Goal: Task Accomplishment & Management: Use online tool/utility

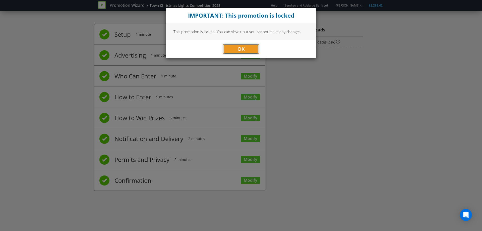
click at [246, 48] on button "OK" at bounding box center [241, 49] width 36 height 10
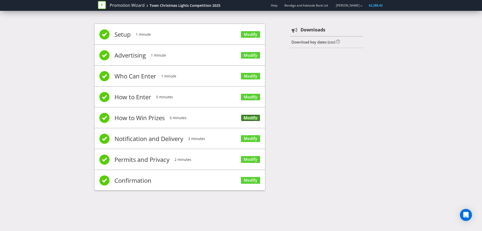
click at [244, 120] on link "Modify" at bounding box center [250, 117] width 19 height 7
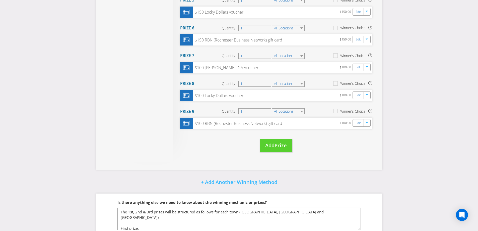
scroll to position [210, 0]
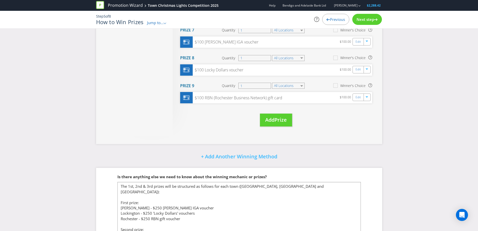
drag, startPoint x: 357, startPoint y: 202, endPoint x: 345, endPoint y: 240, distance: 40.7
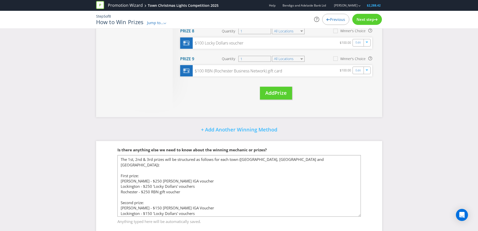
scroll to position [249, 0]
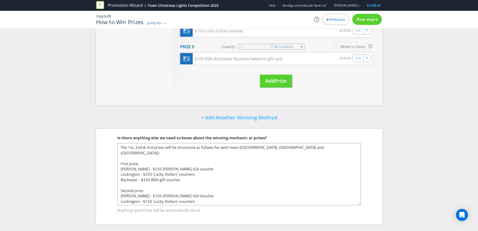
drag, startPoint x: 360, startPoint y: 203, endPoint x: 355, endPoint y: 223, distance: 20.9
click at [355, 205] on textarea "The 1st, 2nd & 3rd prizes will be structured as follows for each town ([GEOGRAP…" at bounding box center [238, 174] width 243 height 62
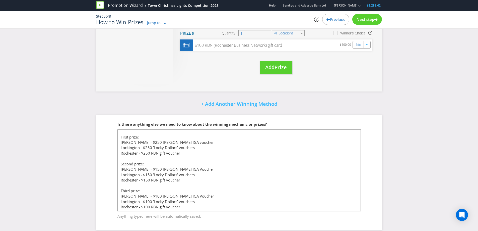
scroll to position [269, 0]
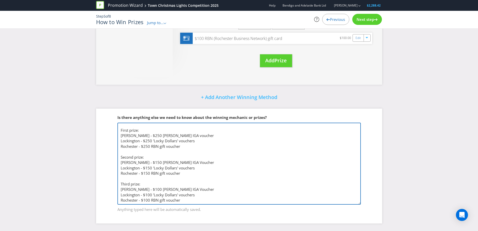
drag, startPoint x: 206, startPoint y: 173, endPoint x: 210, endPoint y: 169, distance: 6.1
click at [206, 173] on textarea "The 1st, 2nd & 3rd prizes will be structured as follows for each town ([GEOGRAP…" at bounding box center [238, 163] width 243 height 82
click at [142, 126] on textarea "The 1st, 2nd & 3rd prizes will be structured as follows for each town ([GEOGRAP…" at bounding box center [238, 163] width 243 height 82
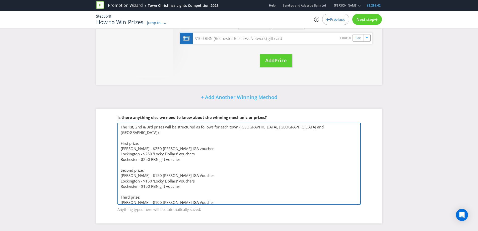
drag, startPoint x: 137, startPoint y: 124, endPoint x: 187, endPoint y: 143, distance: 53.6
click at [187, 143] on textarea "The 1st, 2nd & 3rd prizes will be structured as follows for each town ([GEOGRAP…" at bounding box center [238, 163] width 243 height 82
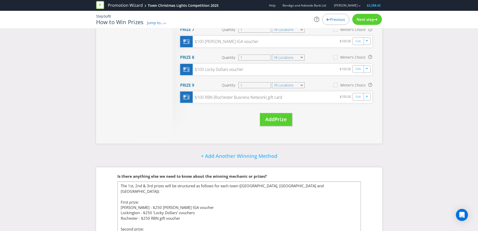
scroll to position [269, 0]
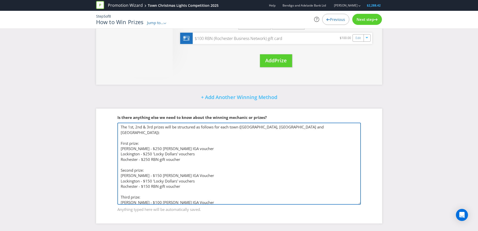
click at [167, 152] on textarea "The 1st, 2nd & 3rd prizes will be structured as follows for each town ([GEOGRAP…" at bounding box center [238, 163] width 243 height 82
drag, startPoint x: 136, startPoint y: 143, endPoint x: 209, endPoint y: 143, distance: 72.3
click at [209, 143] on textarea "The 1st, 2nd & 3rd prizes will be structured as follows for each town ([GEOGRAP…" at bounding box center [238, 163] width 243 height 82
drag, startPoint x: 137, startPoint y: 169, endPoint x: 190, endPoint y: 170, distance: 53.2
click at [190, 170] on textarea "The 1st, 2nd & 3rd prizes will be structured as follows for each town ([GEOGRAP…" at bounding box center [238, 163] width 243 height 82
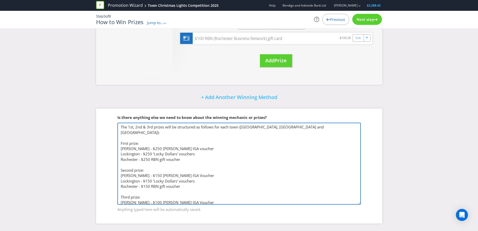
drag, startPoint x: 136, startPoint y: 197, endPoint x: 187, endPoint y: 197, distance: 51.2
click at [187, 197] on textarea "The 1st, 2nd & 3rd prizes will be structured as follows for each town ([GEOGRAP…" at bounding box center [238, 163] width 243 height 82
drag, startPoint x: 143, startPoint y: 148, endPoint x: 194, endPoint y: 147, distance: 51.0
click at [194, 147] on textarea "The 1st, 2nd & 3rd prizes will be structured as follows for each town ([GEOGRAP…" at bounding box center [238, 163] width 243 height 82
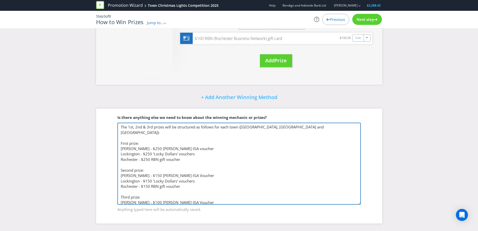
click at [265, 125] on textarea "The 1st, 2nd & 3rd prizes will be structured as follows for each town ([GEOGRAP…" at bounding box center [238, 163] width 243 height 82
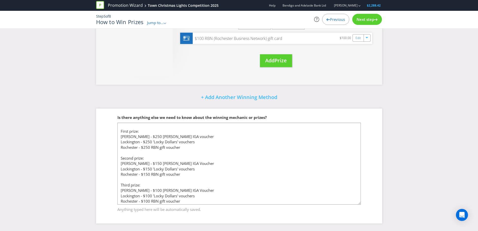
scroll to position [19, 0]
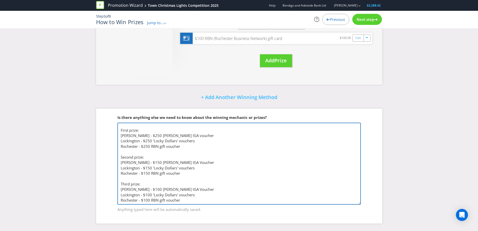
drag, startPoint x: 151, startPoint y: 135, endPoint x: 180, endPoint y: 134, distance: 29.6
click at [180, 134] on textarea "The 1st, 2nd & 3rd prizes will be structured as follows for each town ([GEOGRAP…" at bounding box center [238, 163] width 243 height 82
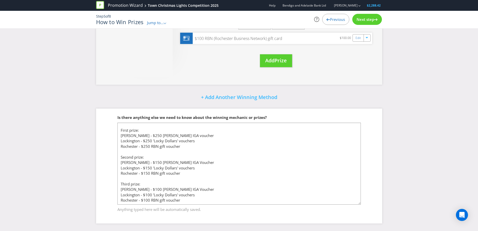
drag, startPoint x: 102, startPoint y: 157, endPoint x: 171, endPoint y: 179, distance: 72.5
click at [102, 157] on div "Is there anything else we need to know about the winning mechanic or prizes? Th…" at bounding box center [239, 165] width 286 height 115
